Goal: Navigation & Orientation: Find specific page/section

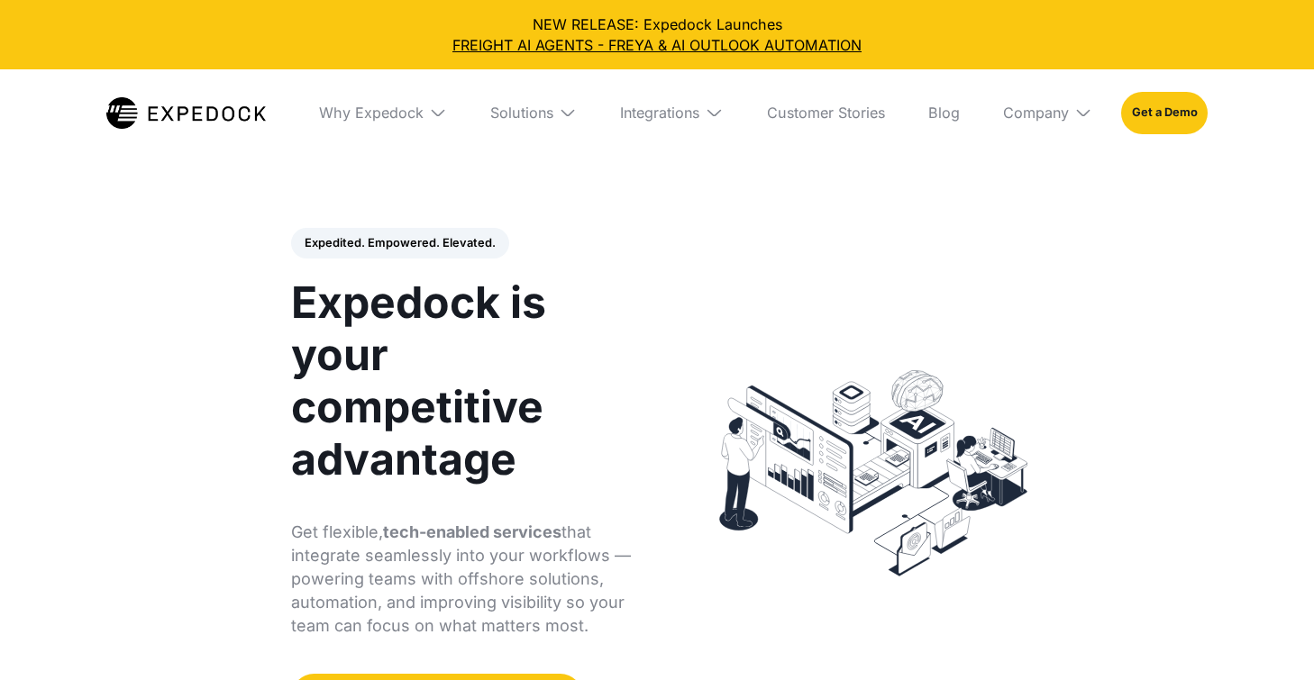
select select
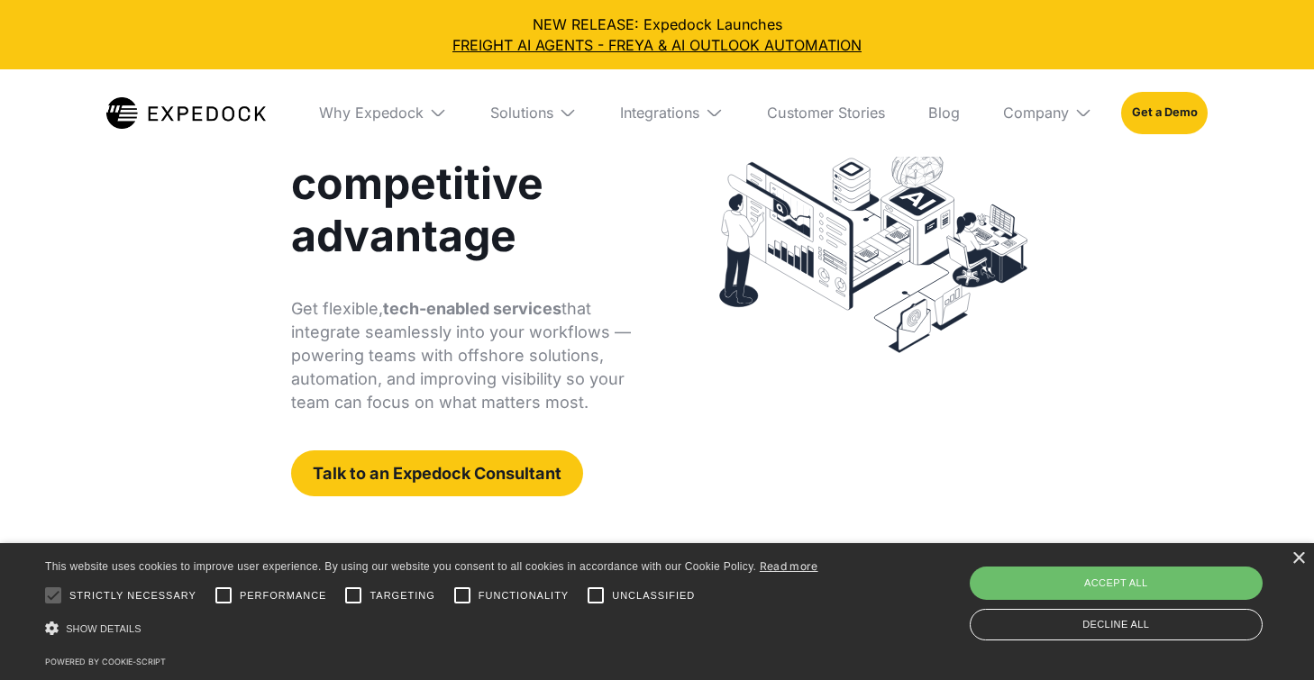
scroll to position [224, 0]
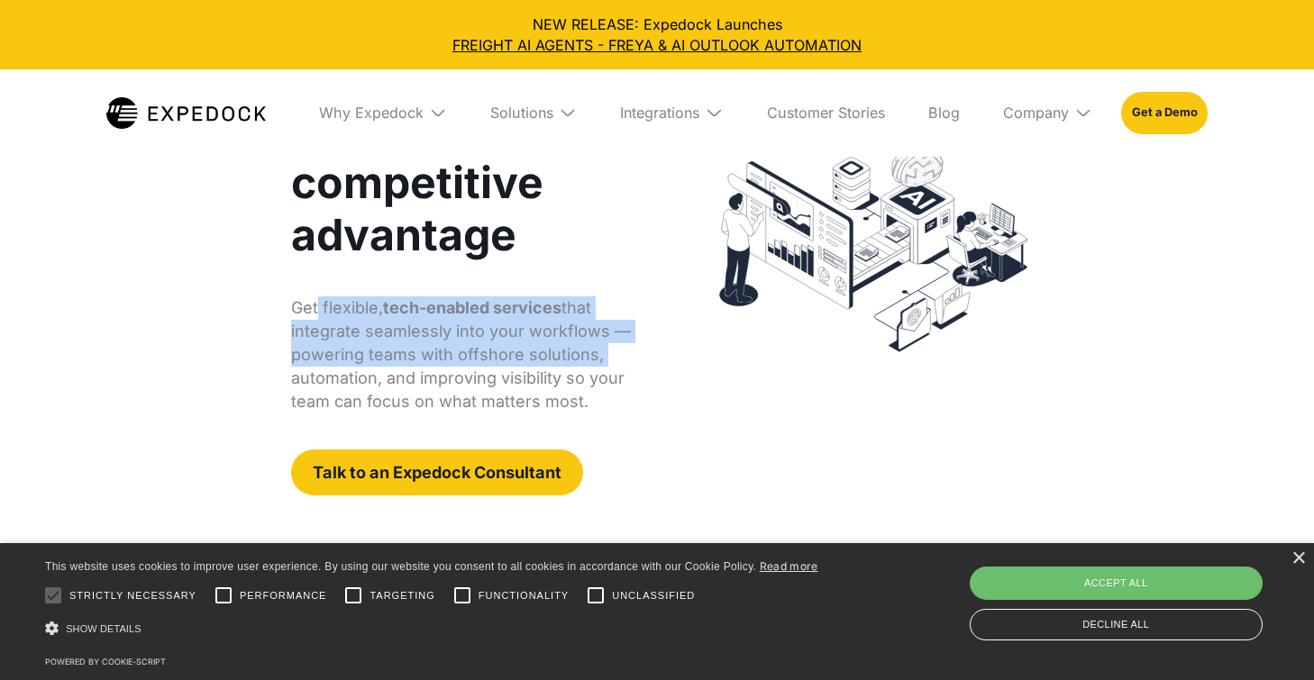
drag, startPoint x: 315, startPoint y: 311, endPoint x: 609, endPoint y: 365, distance: 298.7
click at [609, 365] on p "Get flexible, tech-enabled services that integrate seamlessly into your workflo…" at bounding box center [464, 354] width 347 height 117
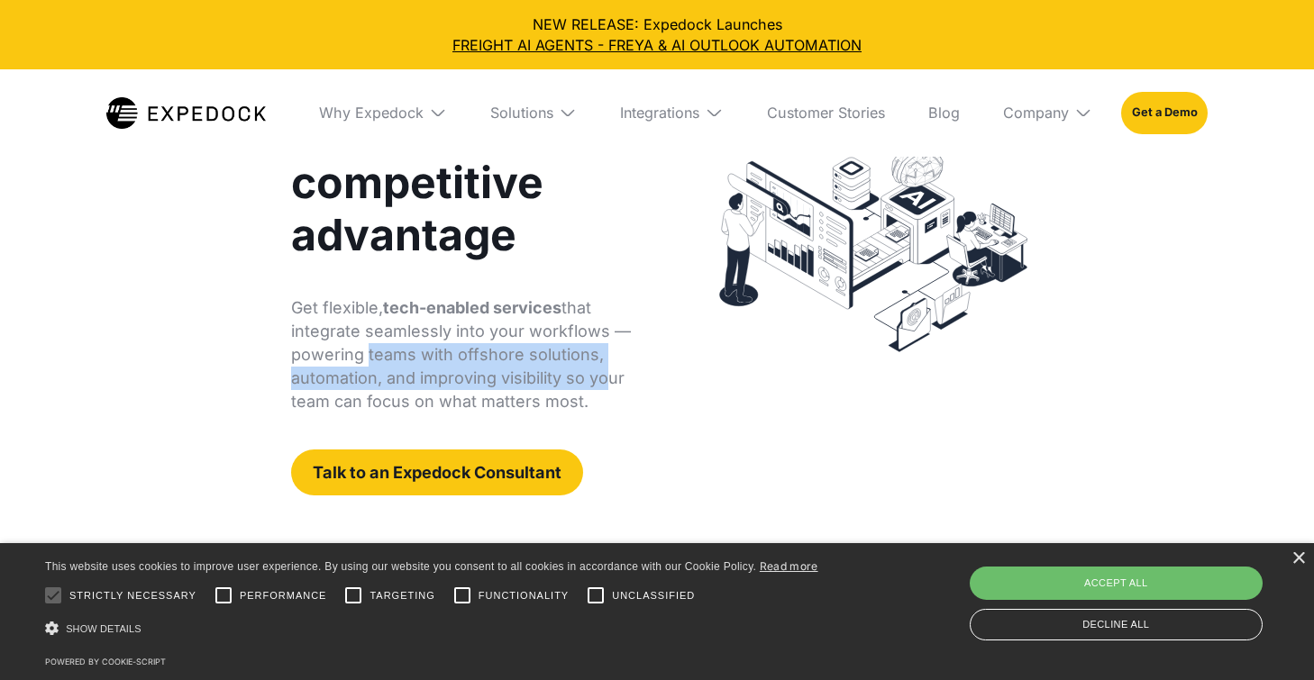
drag, startPoint x: 360, startPoint y: 355, endPoint x: 596, endPoint y: 388, distance: 237.5
click at [596, 388] on p "Get flexible, tech-enabled services that integrate seamlessly into your workflo…" at bounding box center [464, 354] width 347 height 117
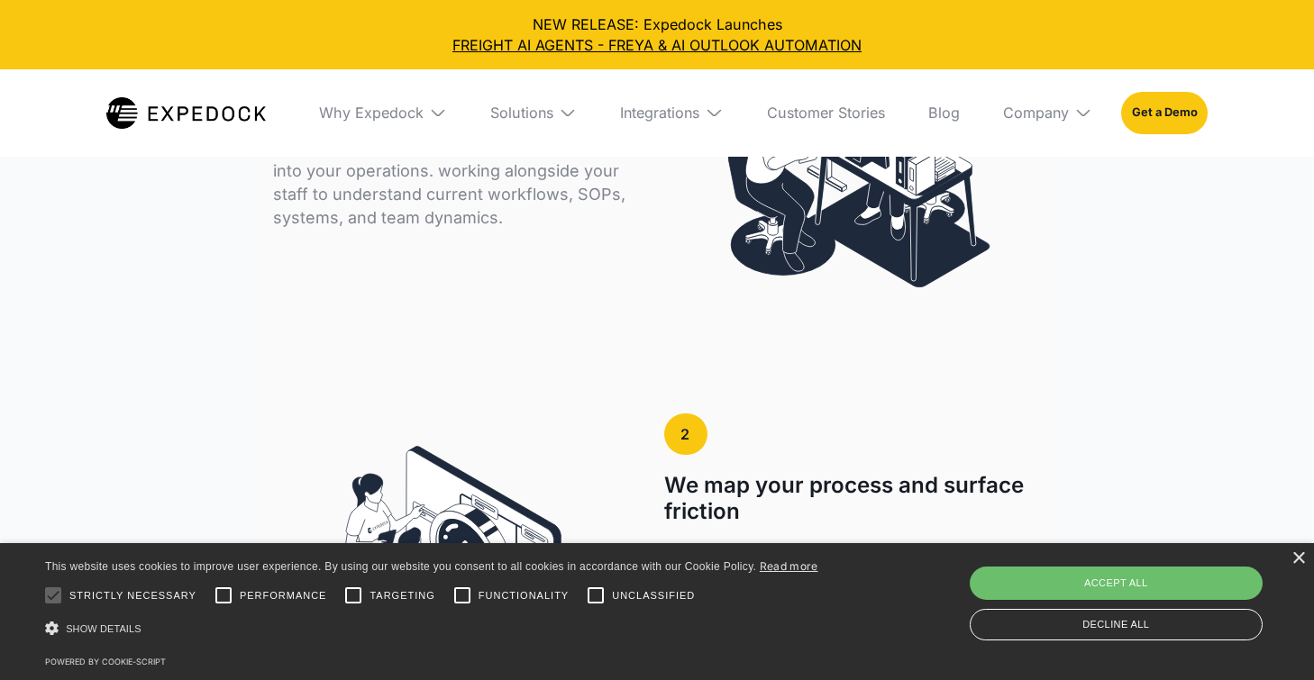
scroll to position [3241, 0]
click at [442, 106] on img at bounding box center [438, 113] width 18 height 18
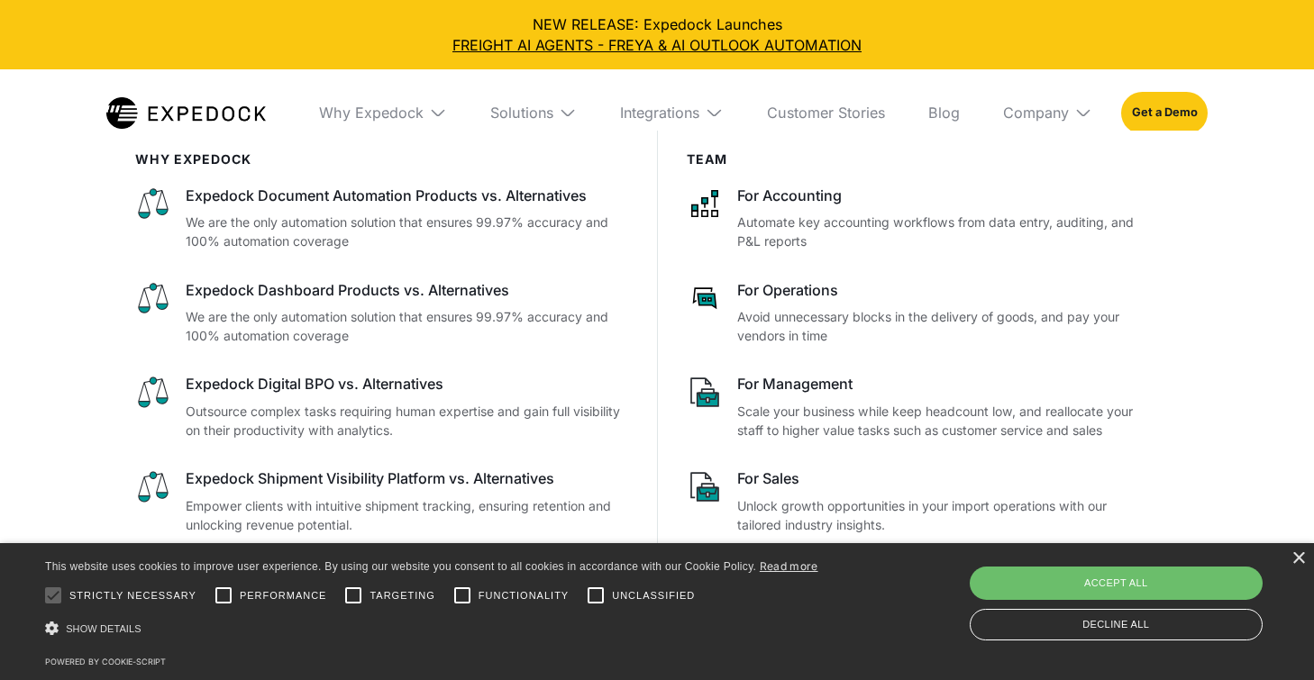
click at [567, 108] on img at bounding box center [568, 113] width 18 height 18
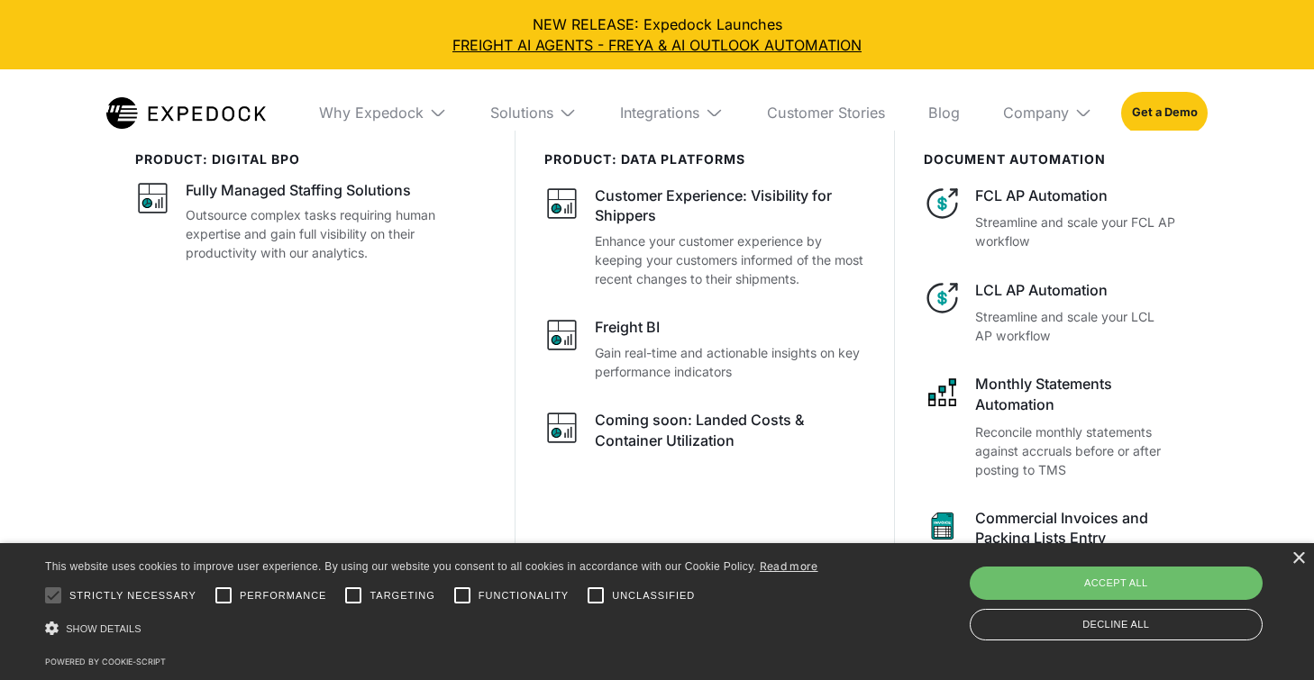
click at [1074, 114] on div "Company" at bounding box center [1048, 112] width 118 height 87
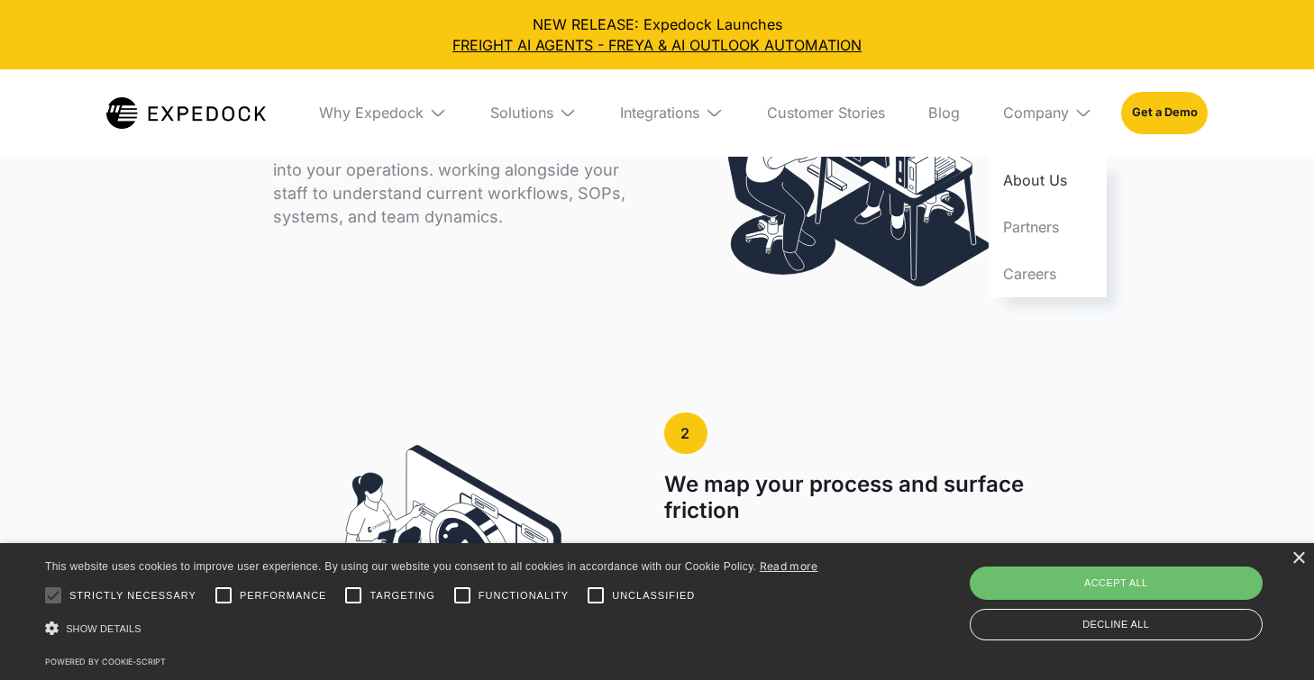
click at [1039, 186] on link "About Us" at bounding box center [1048, 180] width 118 height 47
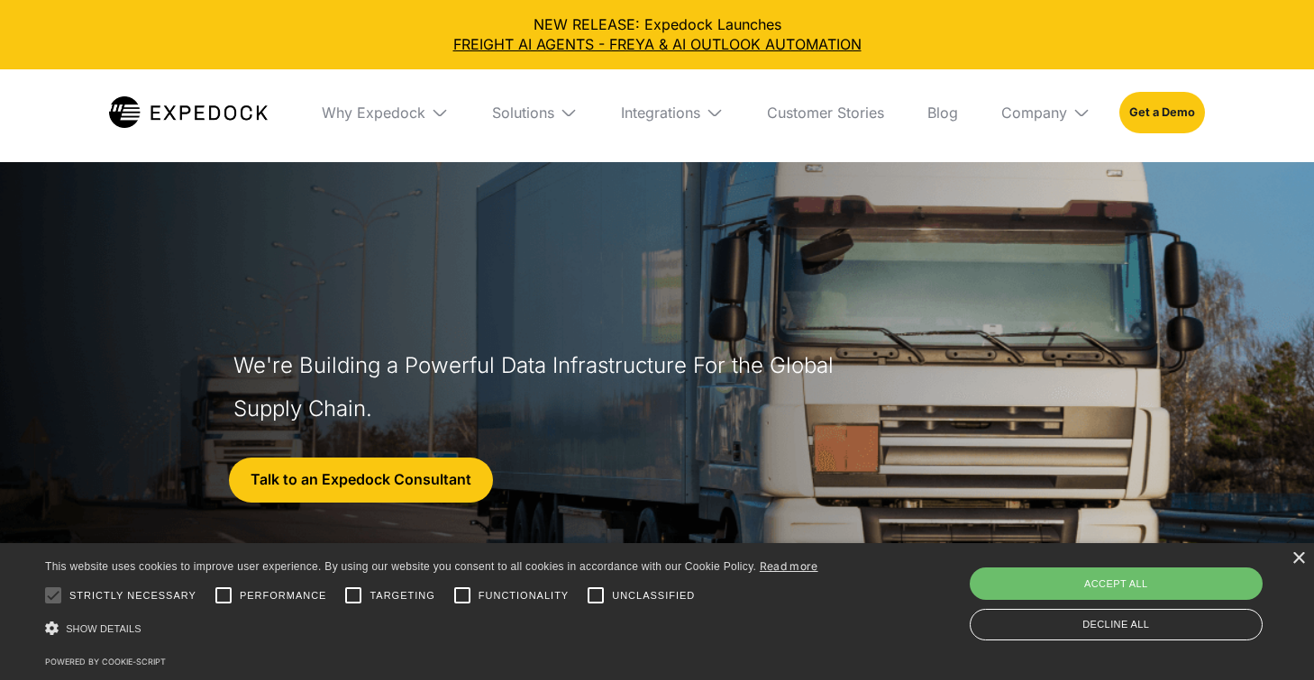
select select
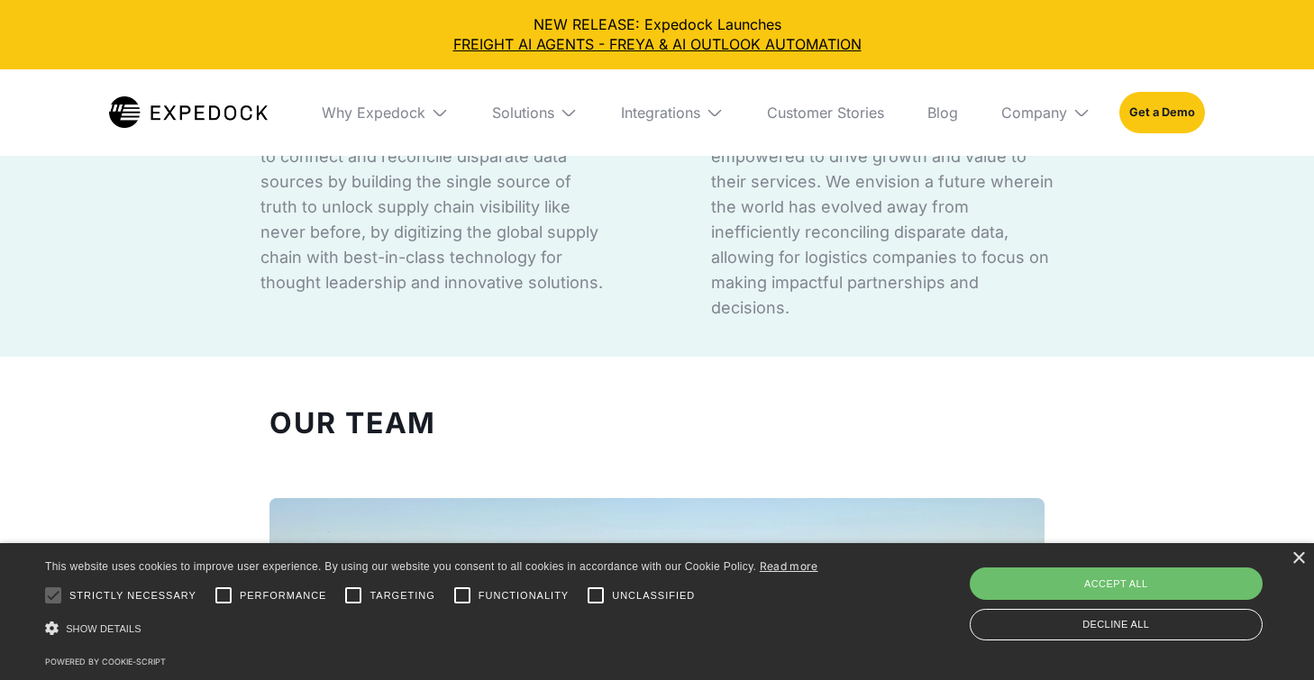
scroll to position [1299, 0]
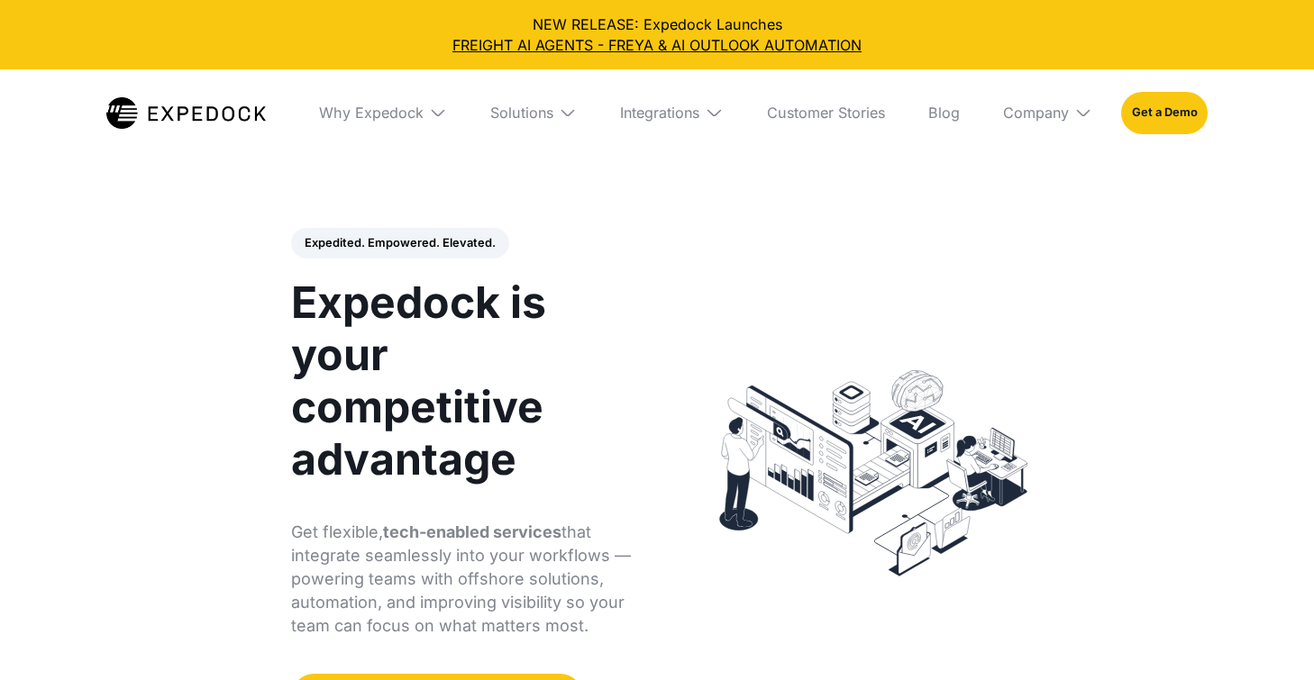
select select
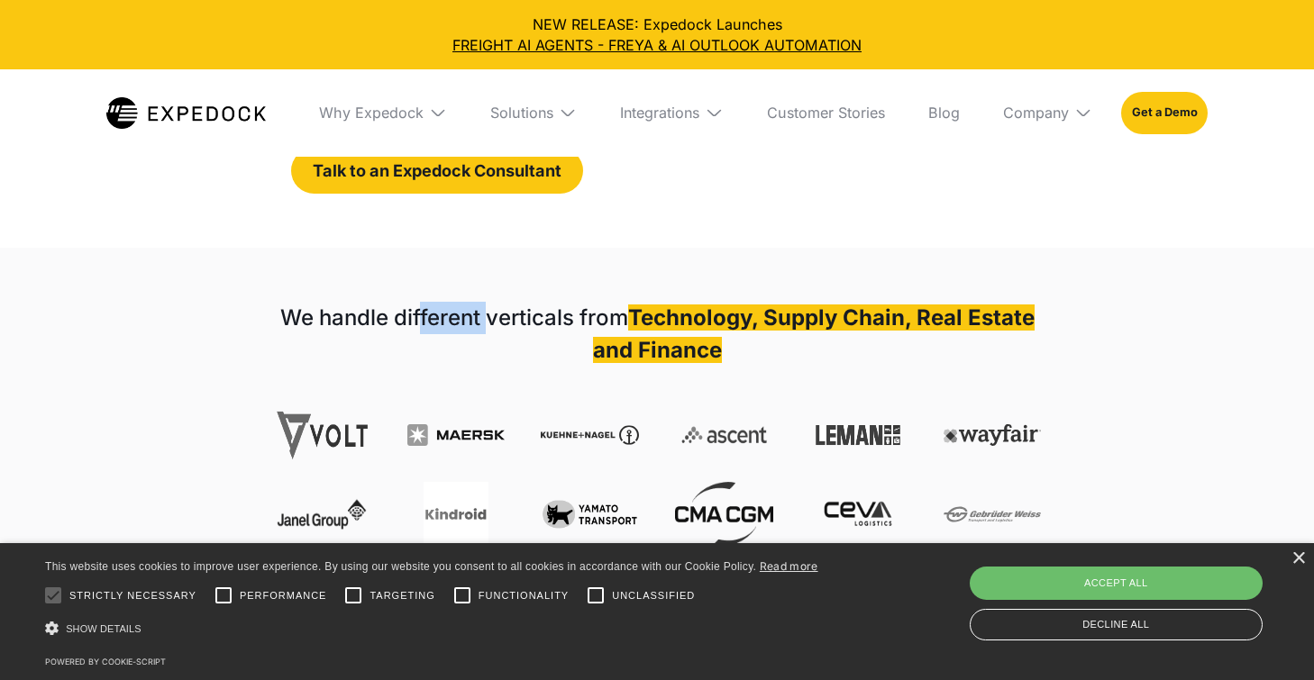
scroll to position [527, 0]
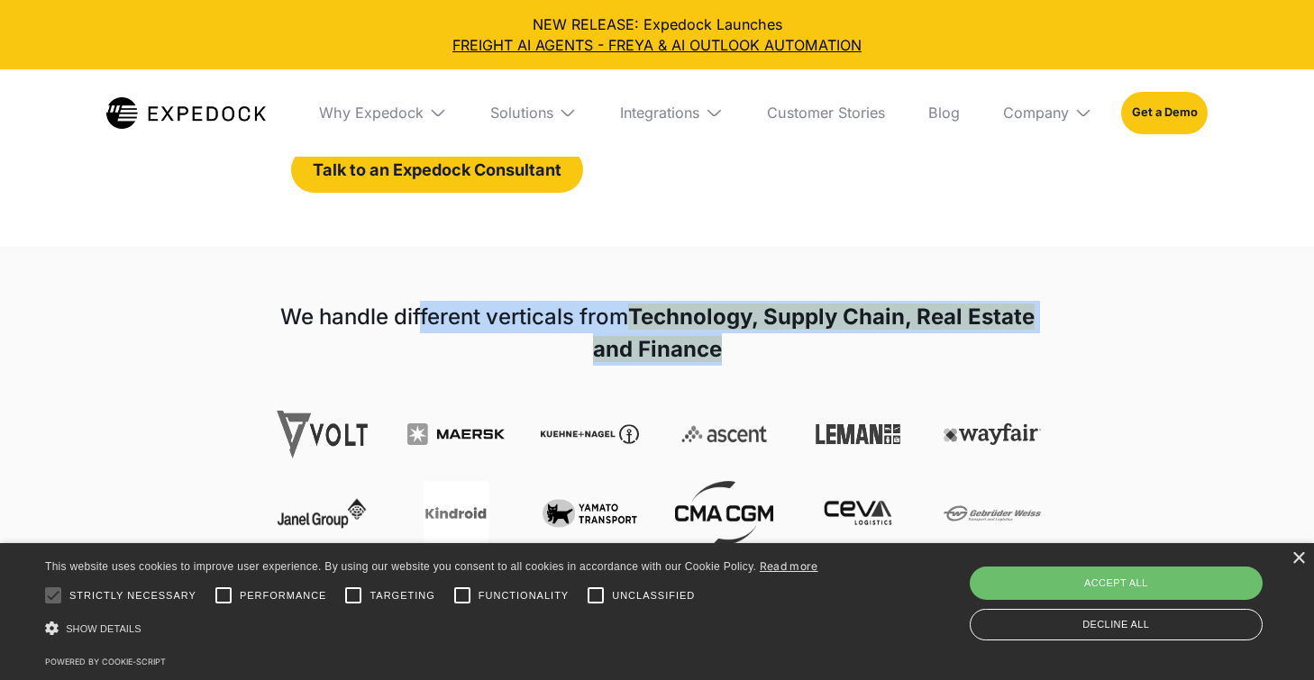
drag, startPoint x: 415, startPoint y: 314, endPoint x: 811, endPoint y: 351, distance: 398.2
click at [811, 351] on h1 "We handle different verticals from Technology, Supply Chain, Real Estate and Fi…" at bounding box center [657, 333] width 768 height 65
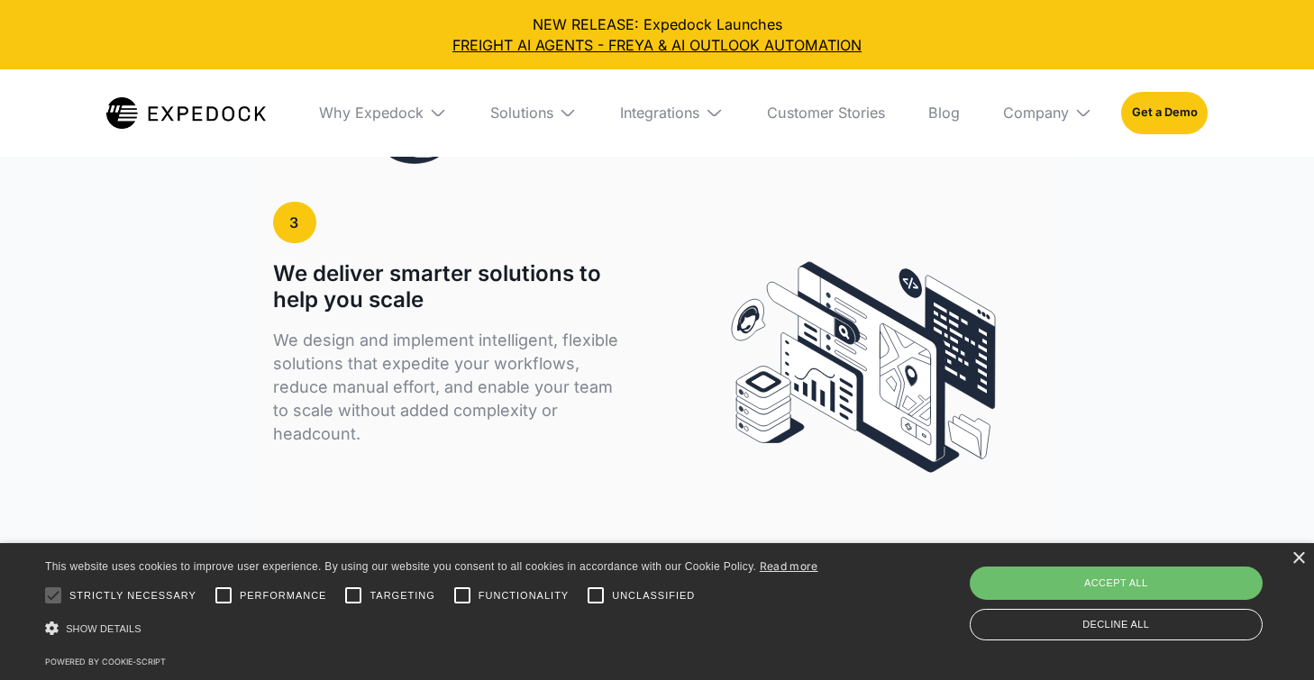
scroll to position [3790, 0]
click at [1299, 558] on div "×" at bounding box center [1298, 559] width 14 height 14
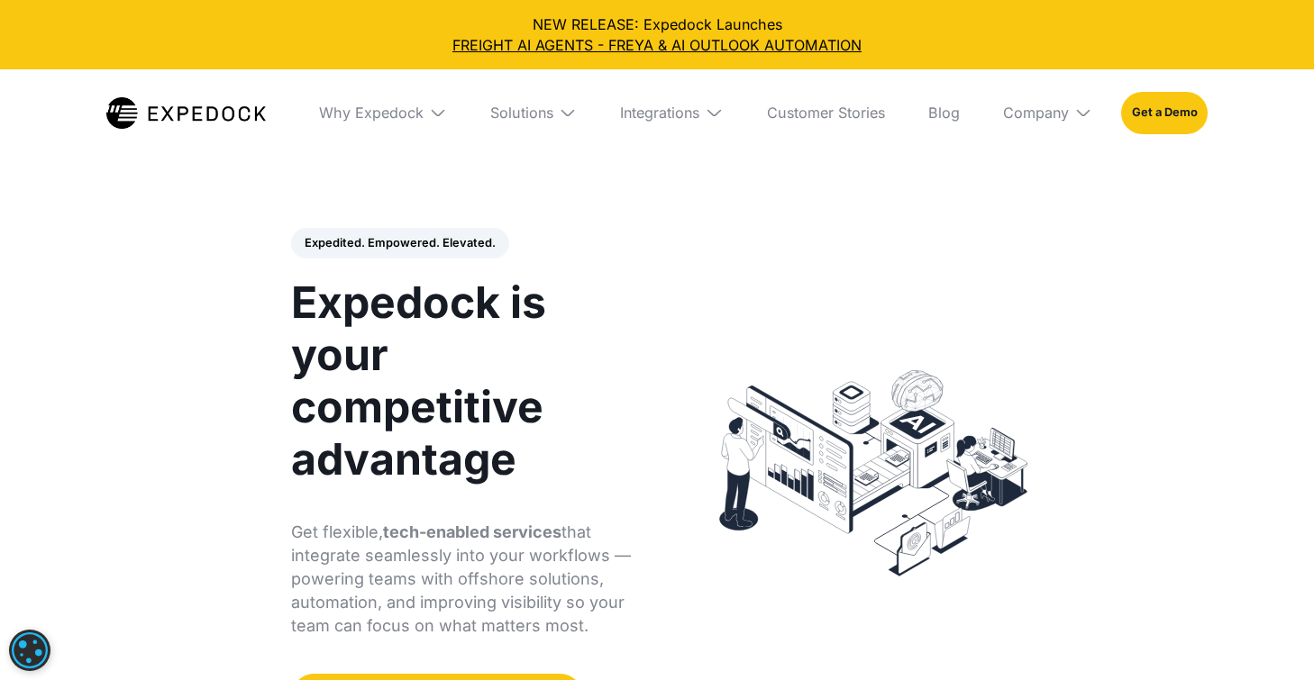
scroll to position [0, 0]
